Goal: Transaction & Acquisition: Purchase product/service

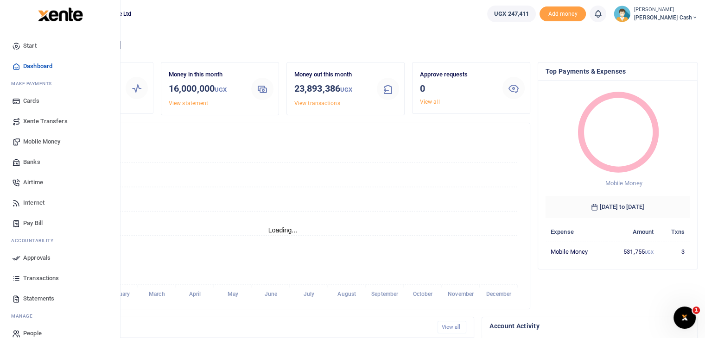
click at [38, 139] on span "Mobile Money" at bounding box center [41, 141] width 37 height 9
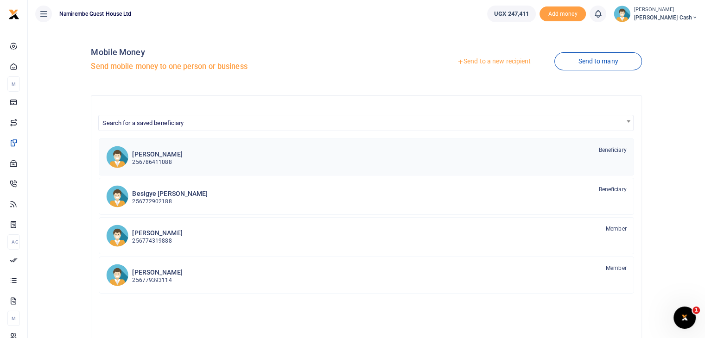
click at [166, 152] on h6 "[PERSON_NAME]" at bounding box center [157, 155] width 50 height 8
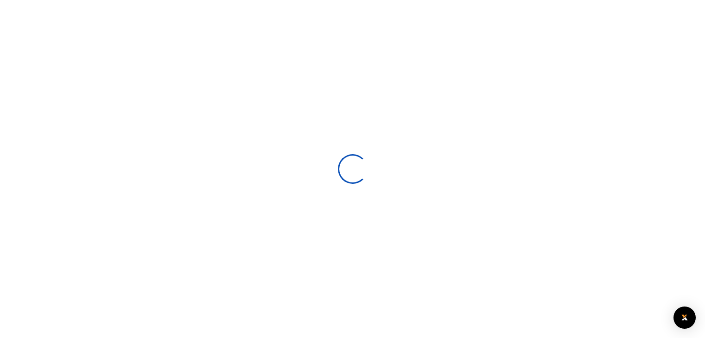
select select
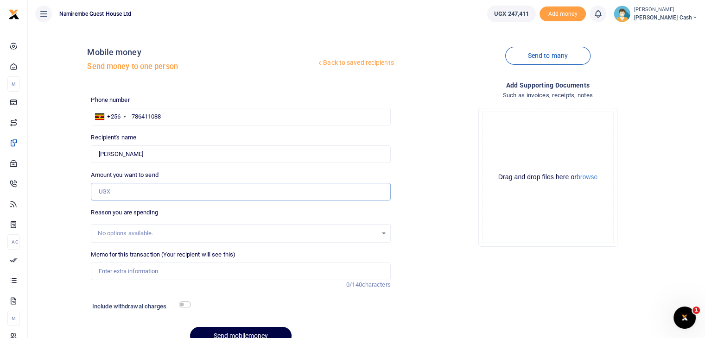
click at [126, 191] on input "Amount you want to send" at bounding box center [240, 192] width 299 height 18
type input "2,750,000"
click at [167, 271] on input "Memo for this transaction (Your recipient will see this)" at bounding box center [240, 272] width 299 height 18
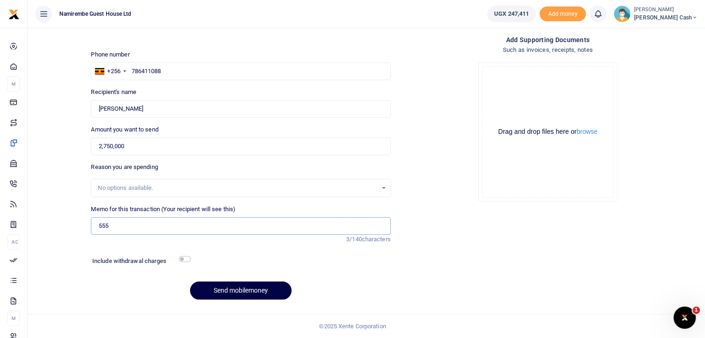
type input "555"
click at [184, 260] on input "checkbox" at bounding box center [185, 259] width 12 height 6
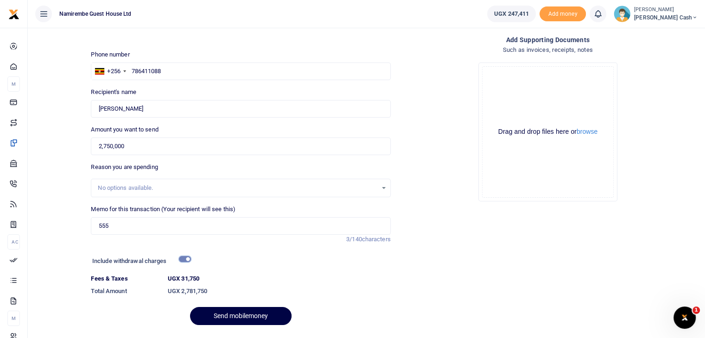
click at [184, 260] on input "checkbox" at bounding box center [185, 259] width 12 height 6
checkbox input "false"
